Goal: Information Seeking & Learning: Learn about a topic

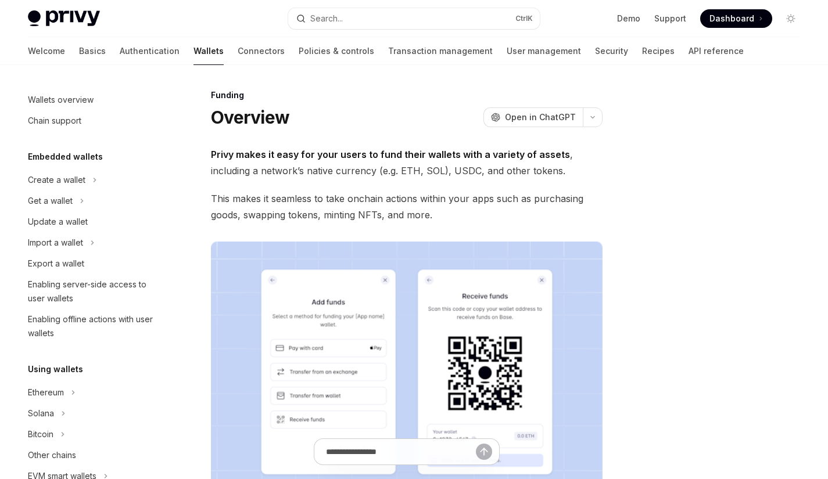
scroll to position [305, 0]
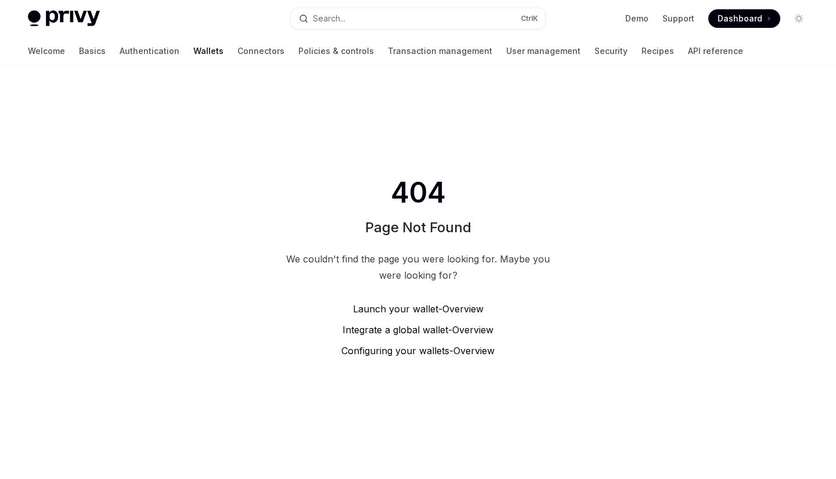
click at [309, 43] on link "Policies & controls" at bounding box center [337, 51] width 76 height 28
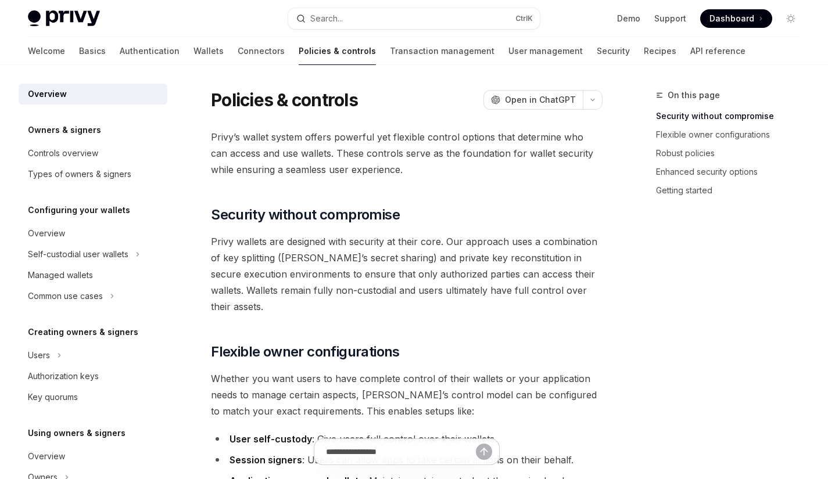
click at [597, 54] on link "Security" at bounding box center [613, 51] width 33 height 28
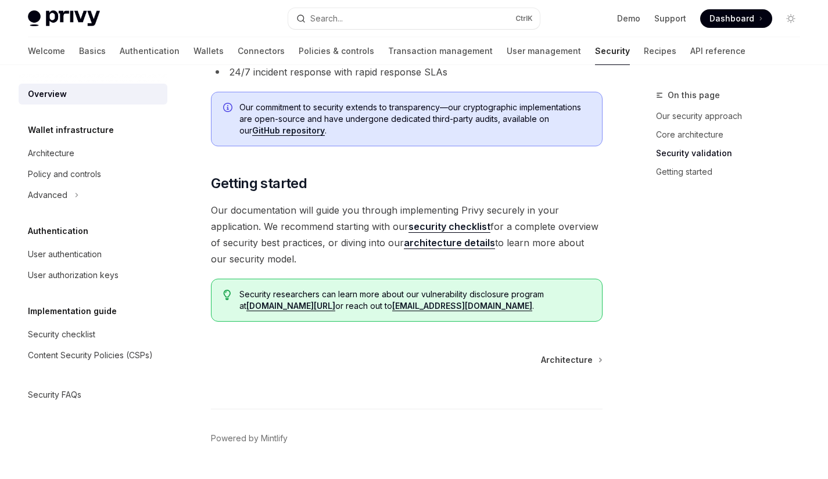
scroll to position [912, 0]
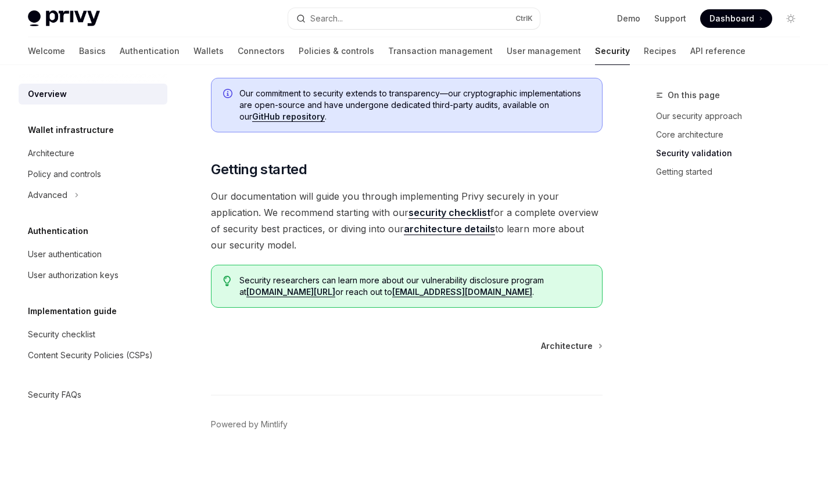
click at [299, 48] on link "Policies & controls" at bounding box center [337, 51] width 76 height 28
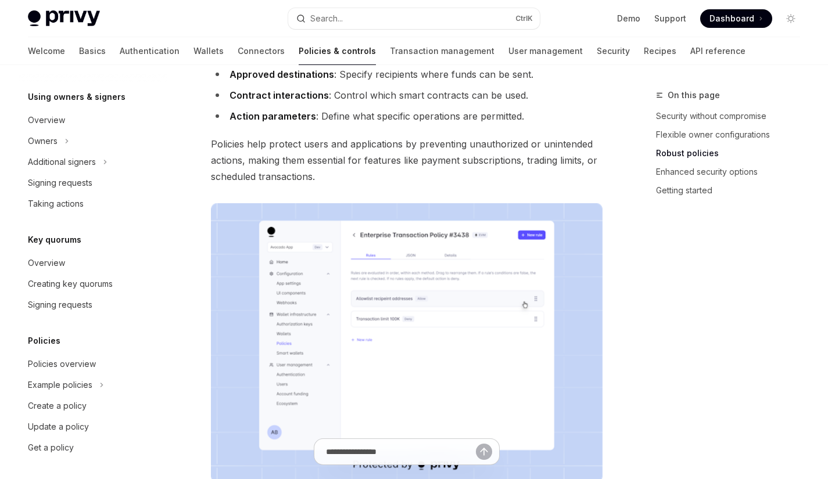
scroll to position [339, 0]
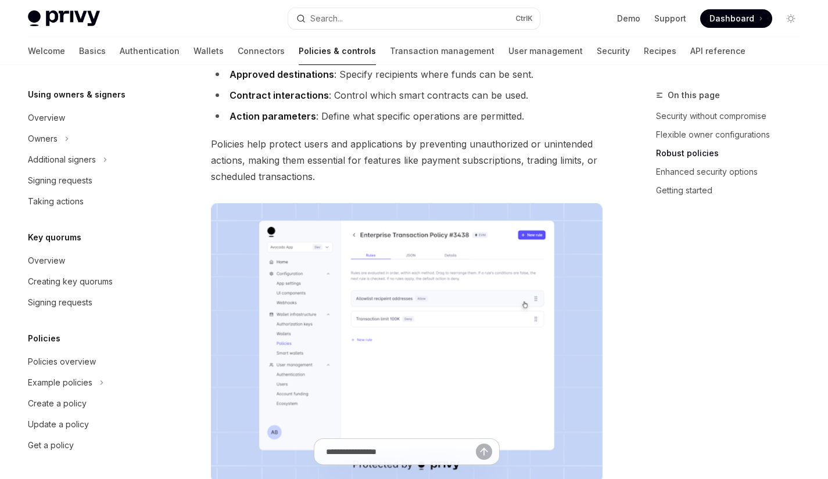
click at [238, 53] on link "Connectors" at bounding box center [261, 51] width 47 height 28
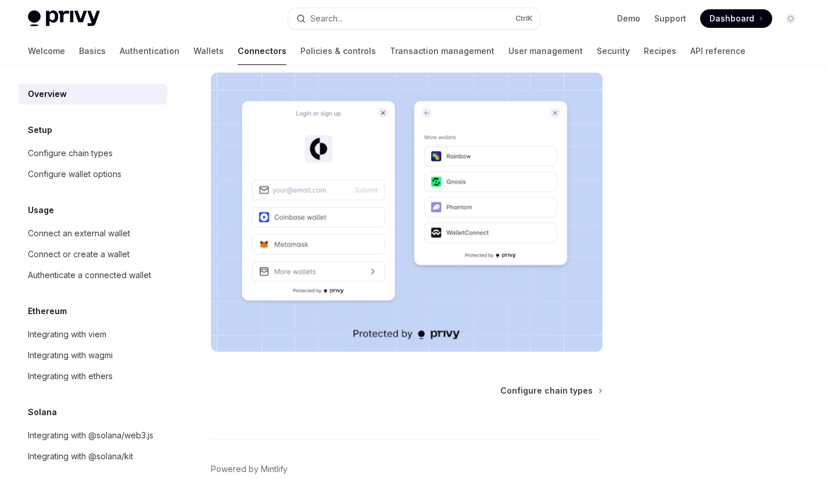
scroll to position [261, 0]
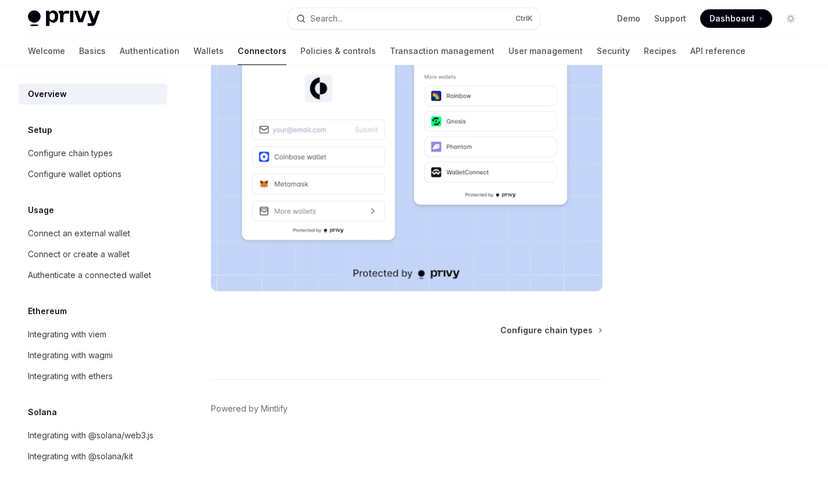
click at [508, 46] on link "User management" at bounding box center [545, 51] width 74 height 28
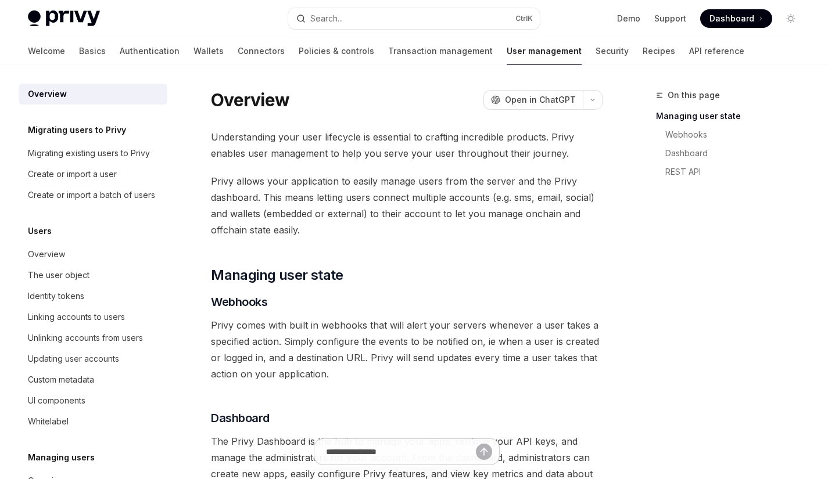
click at [595, 46] on link "Security" at bounding box center [611, 51] width 33 height 28
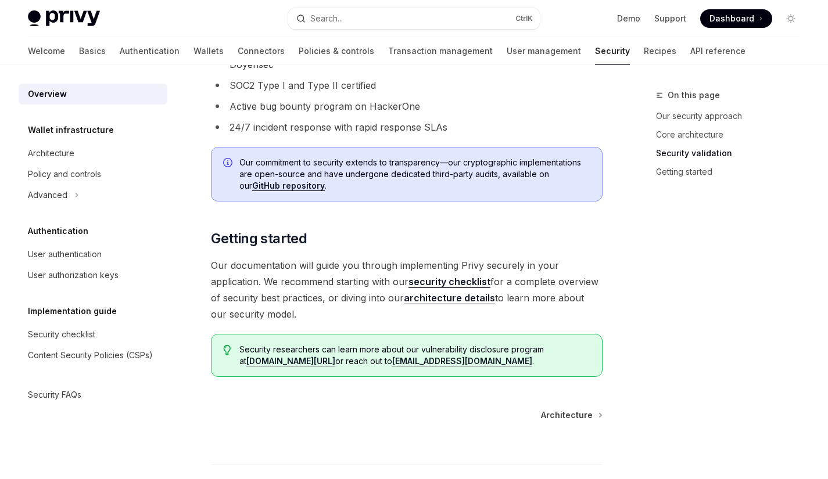
scroll to position [912, 0]
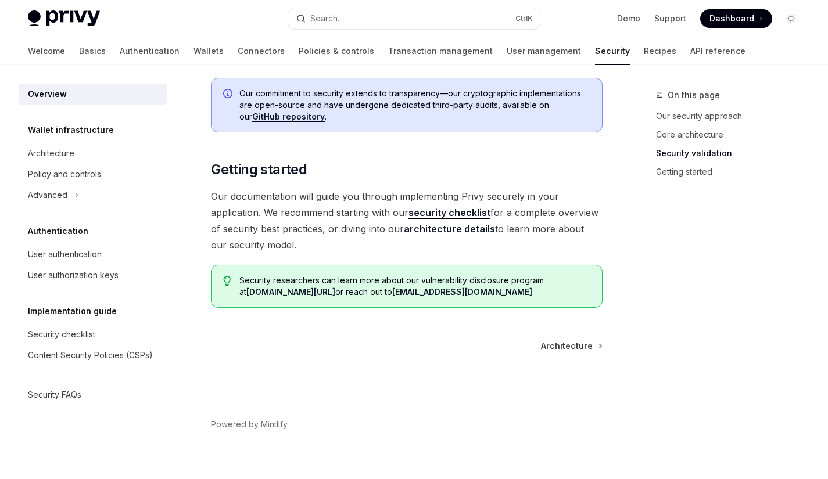
click at [644, 50] on link "Recipes" at bounding box center [660, 51] width 33 height 28
type textarea "*"
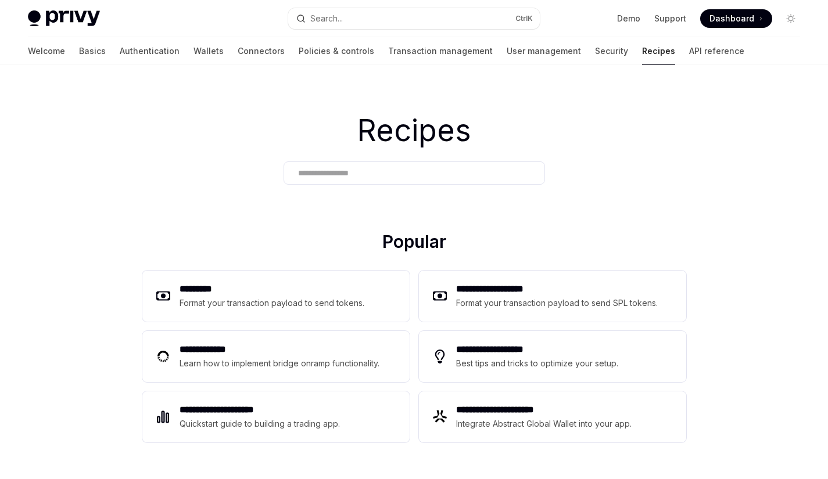
click at [393, 18] on button "Search... Ctrl K" at bounding box center [413, 18] width 251 height 21
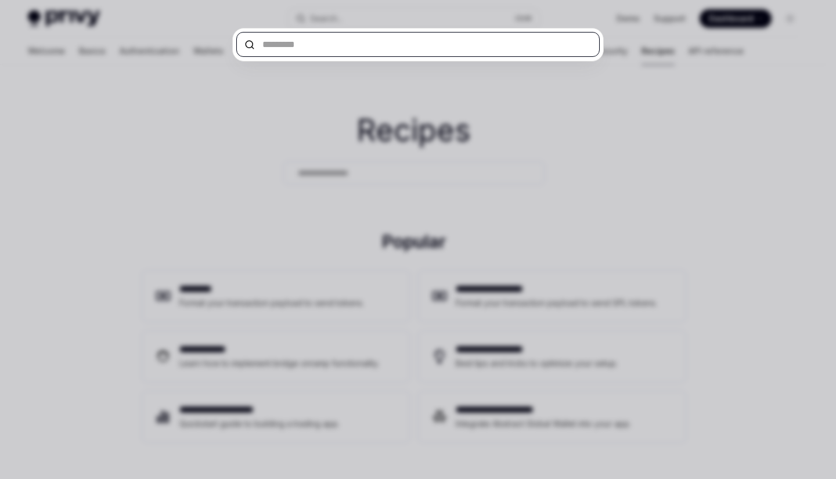
click at [378, 47] on input "text" at bounding box center [418, 44] width 364 height 25
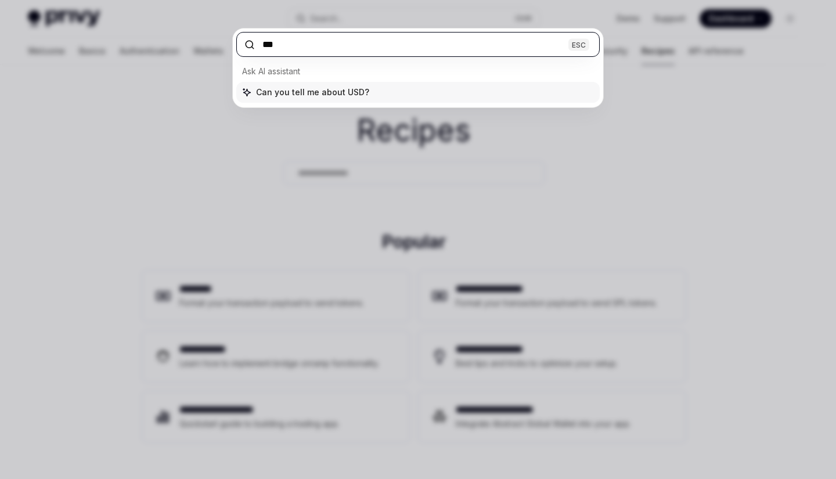
type input "****"
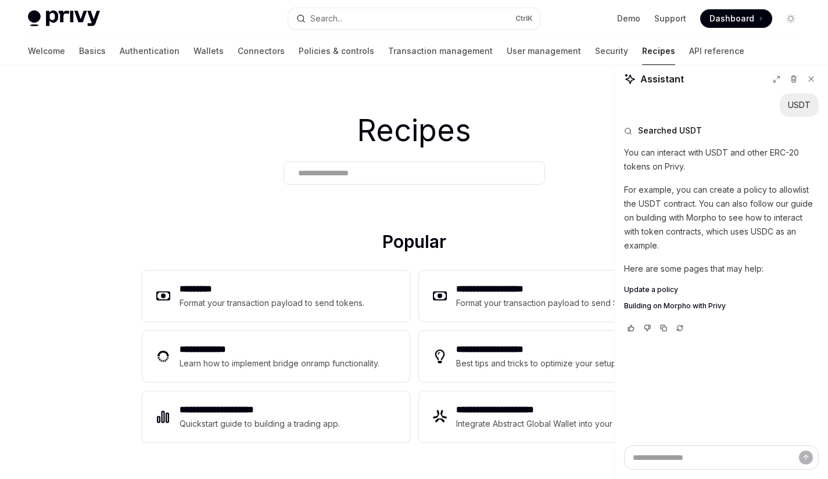
type textarea "*"
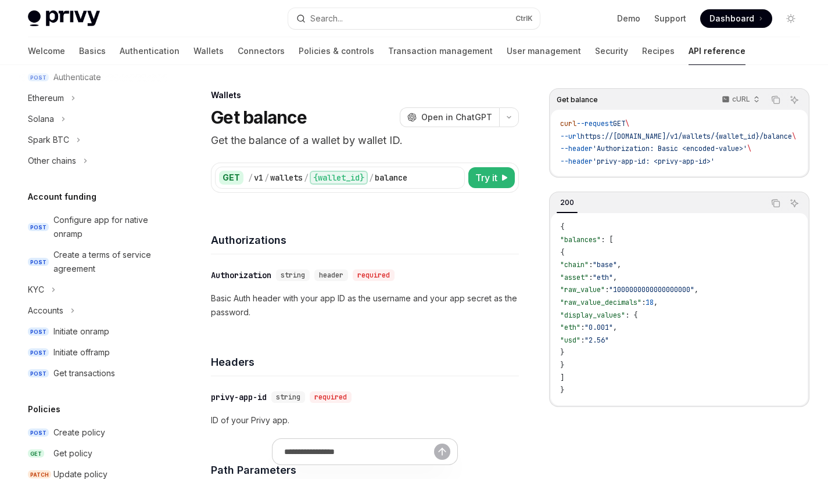
scroll to position [349, 0]
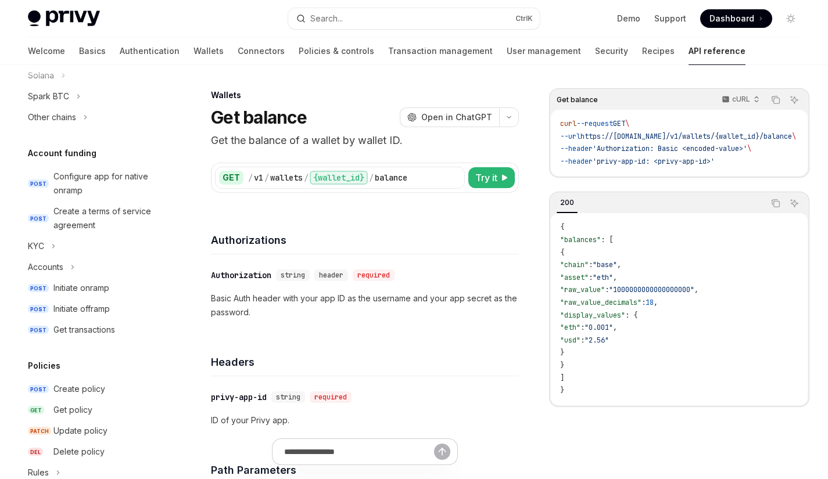
click at [69, 119] on div "Other chains" at bounding box center [52, 117] width 48 height 14
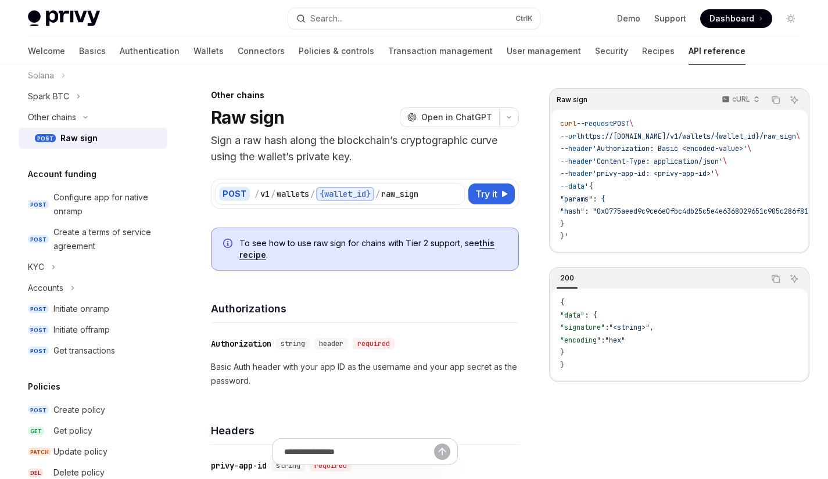
click at [80, 138] on div "Raw sign" at bounding box center [78, 138] width 37 height 14
click at [80, 143] on div "Raw sign" at bounding box center [78, 138] width 37 height 14
click at [490, 243] on link "this recipe" at bounding box center [366, 249] width 255 height 22
type textarea "*"
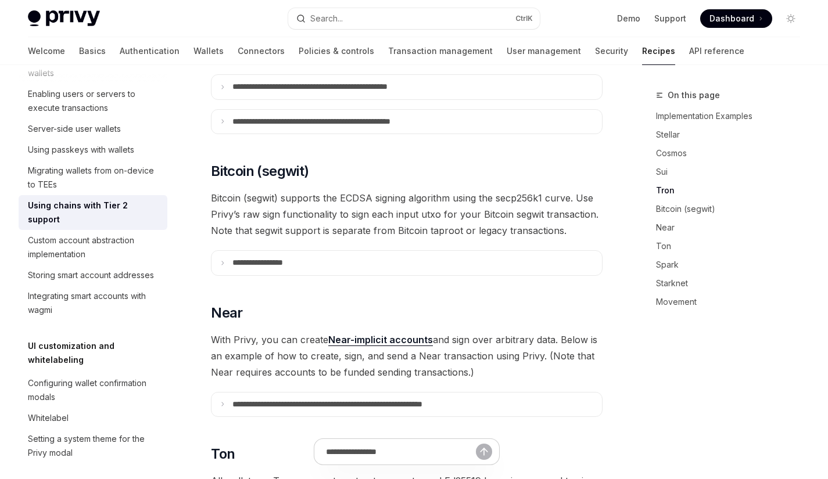
scroll to position [929, 0]
click at [362, 92] on p "**********" at bounding box center [340, 86] width 217 height 10
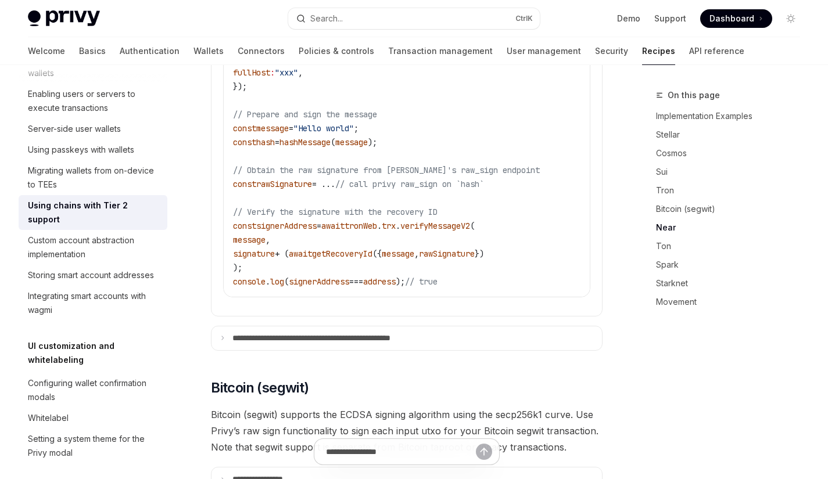
scroll to position [1278, 0]
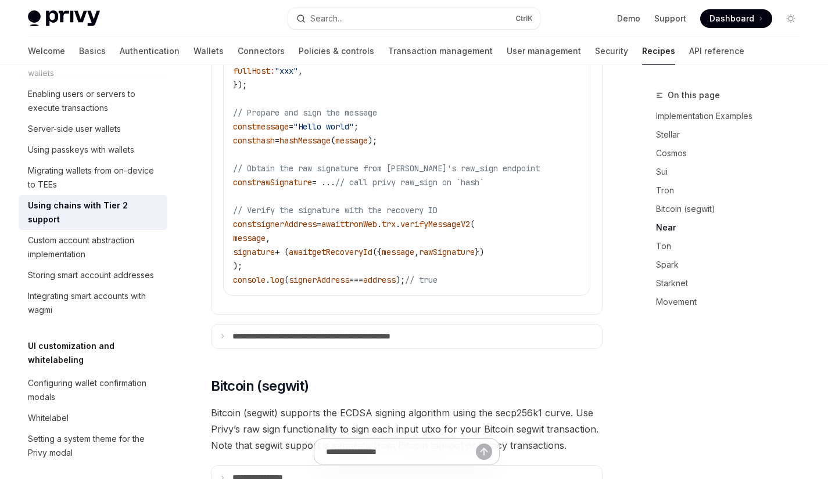
click at [298, 342] on p "**********" at bounding box center [342, 337] width 220 height 10
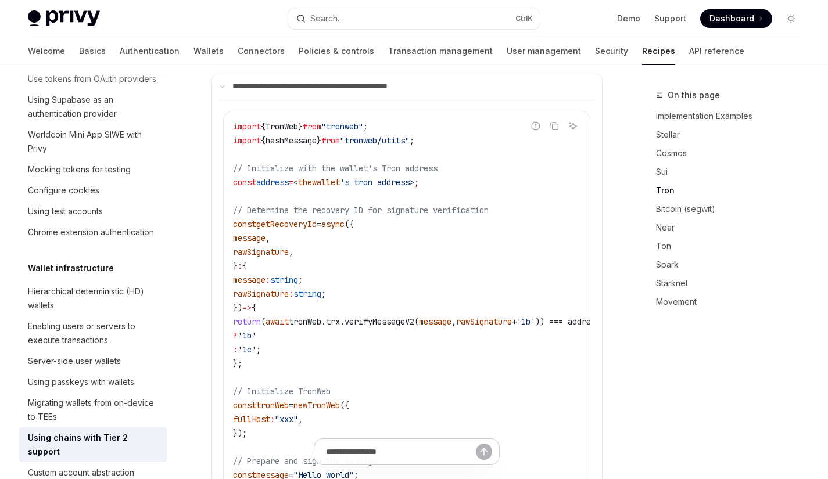
scroll to position [0, 0]
